Goal: Navigation & Orientation: Find specific page/section

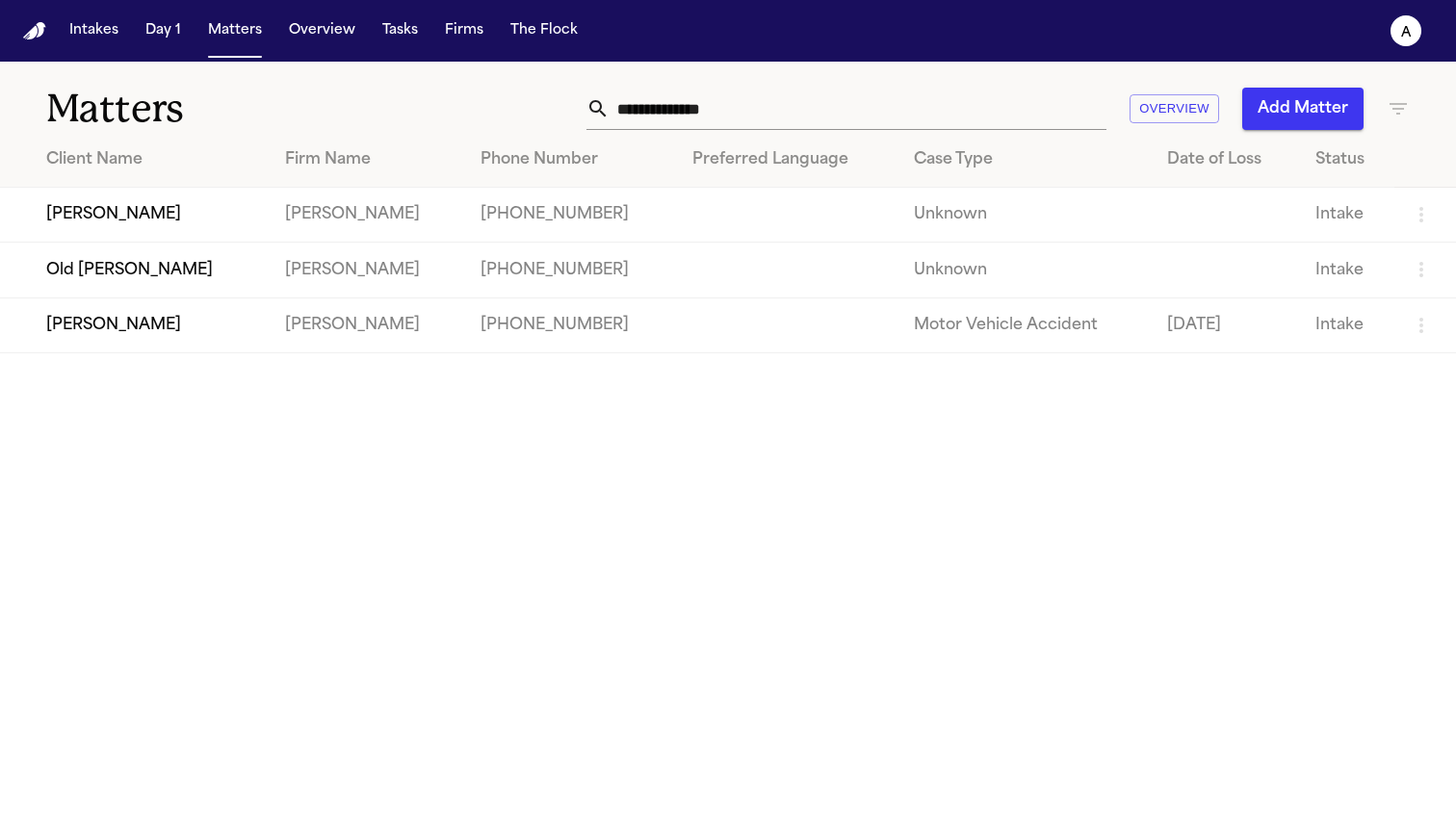
click at [129, 213] on td "[PERSON_NAME]" at bounding box center [134, 215] width 270 height 55
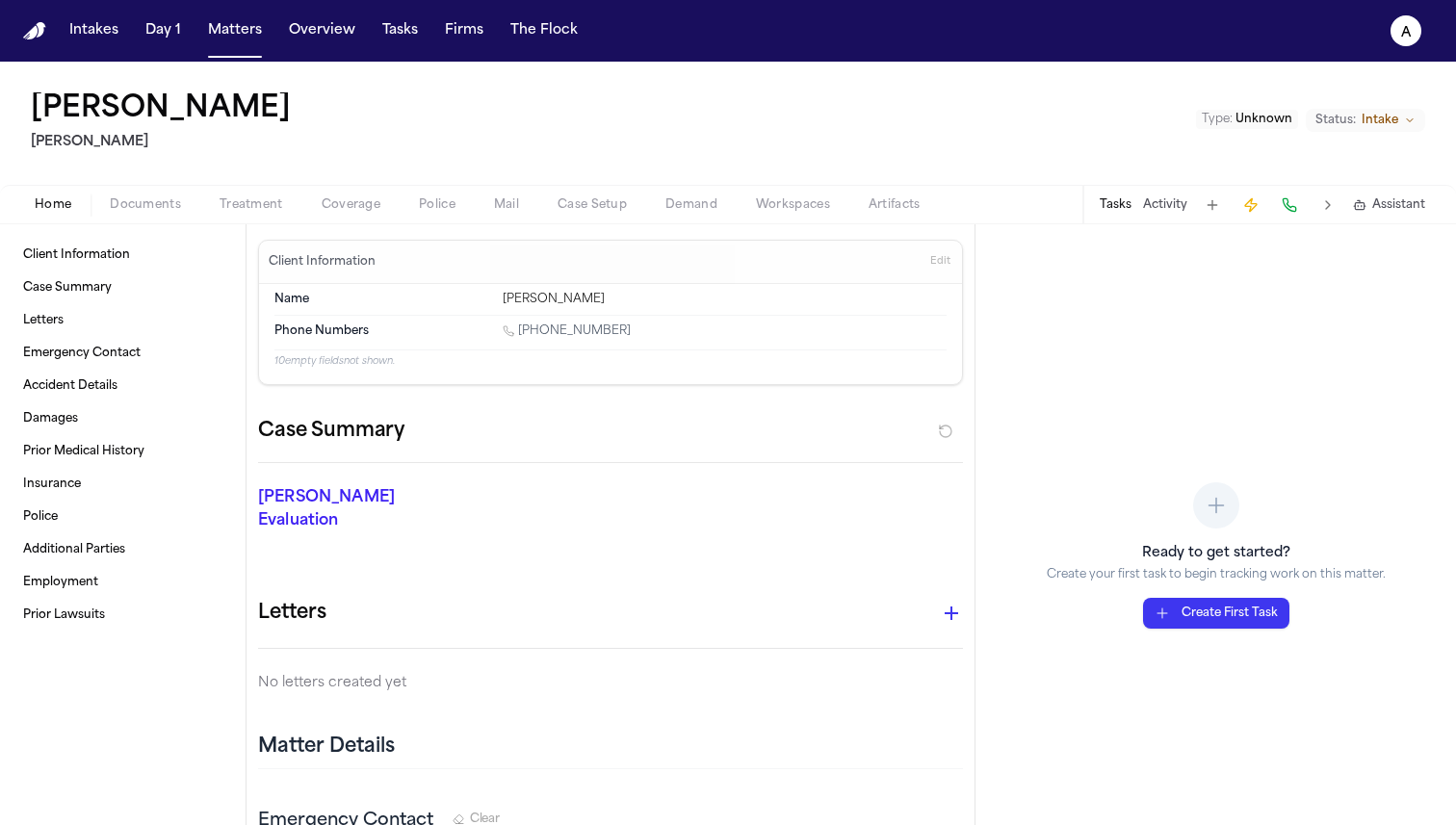
click at [1137, 202] on div "Tasks Activity Assistant" at bounding box center [1262, 205] width 358 height 38
click at [88, 35] on button "Intakes" at bounding box center [93, 31] width 65 height 35
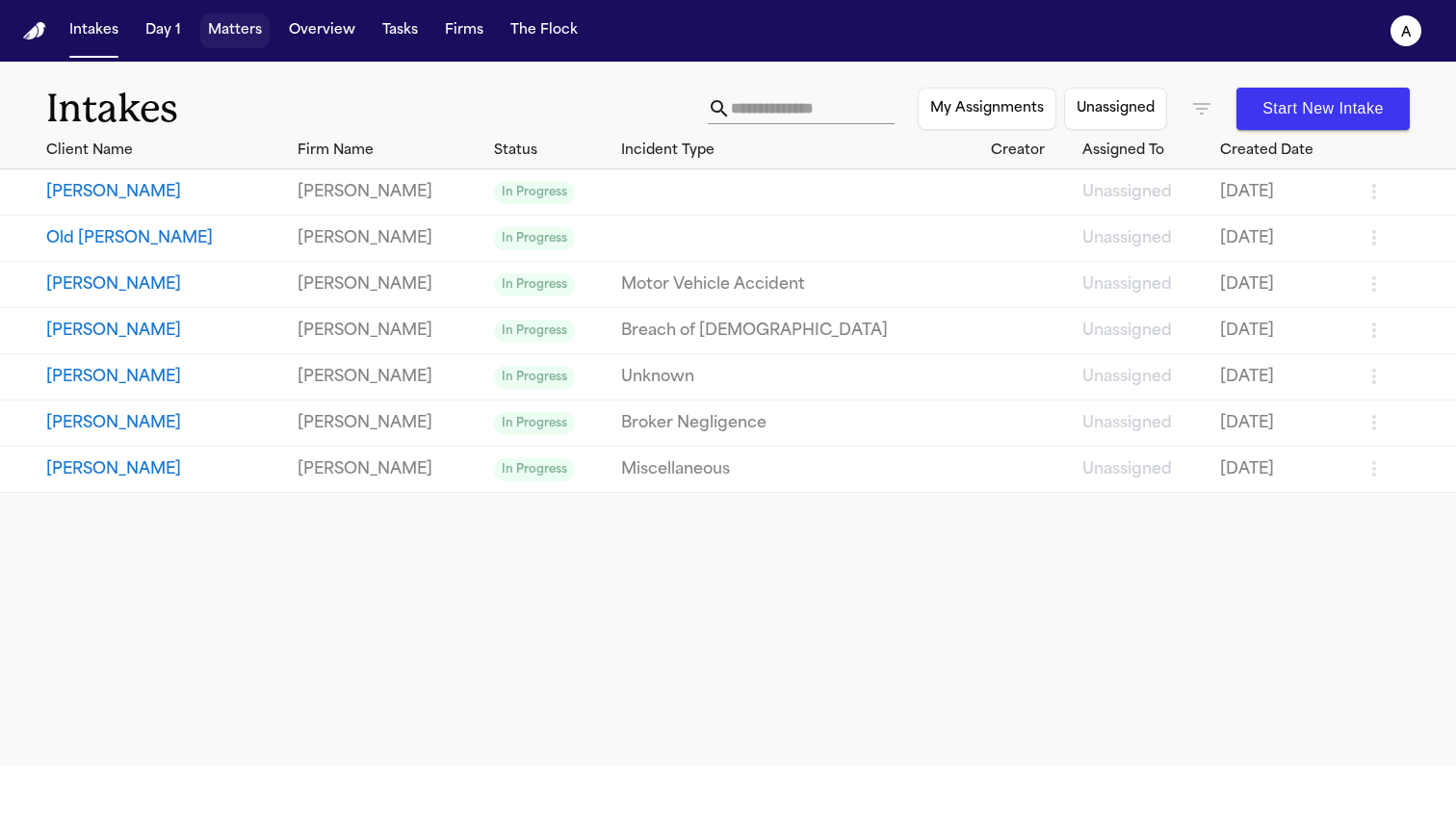
click at [244, 29] on button "Matters" at bounding box center [235, 31] width 70 height 35
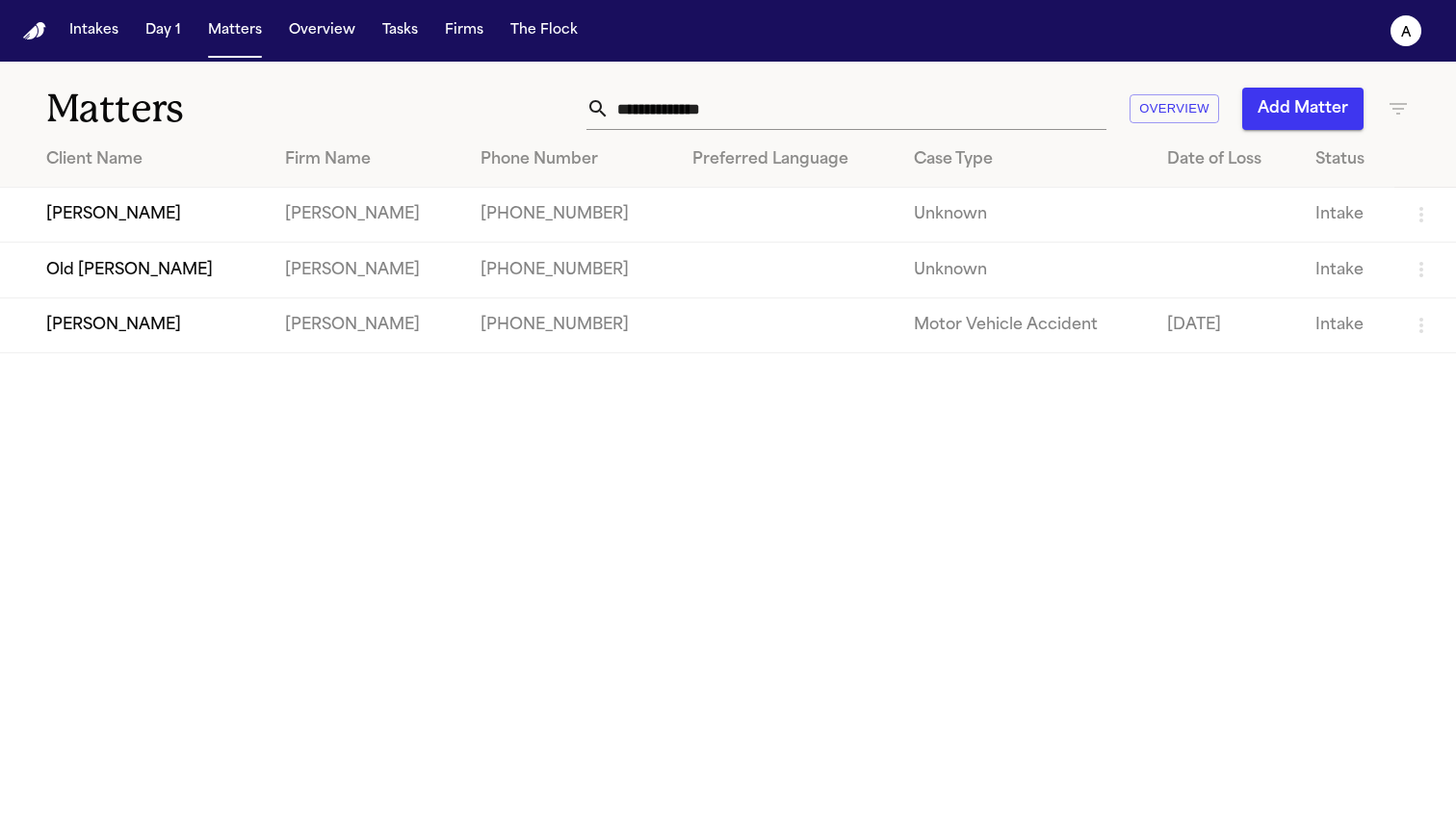
click at [144, 220] on td "[PERSON_NAME]" at bounding box center [134, 215] width 270 height 55
